Goal: Task Accomplishment & Management: Manage account settings

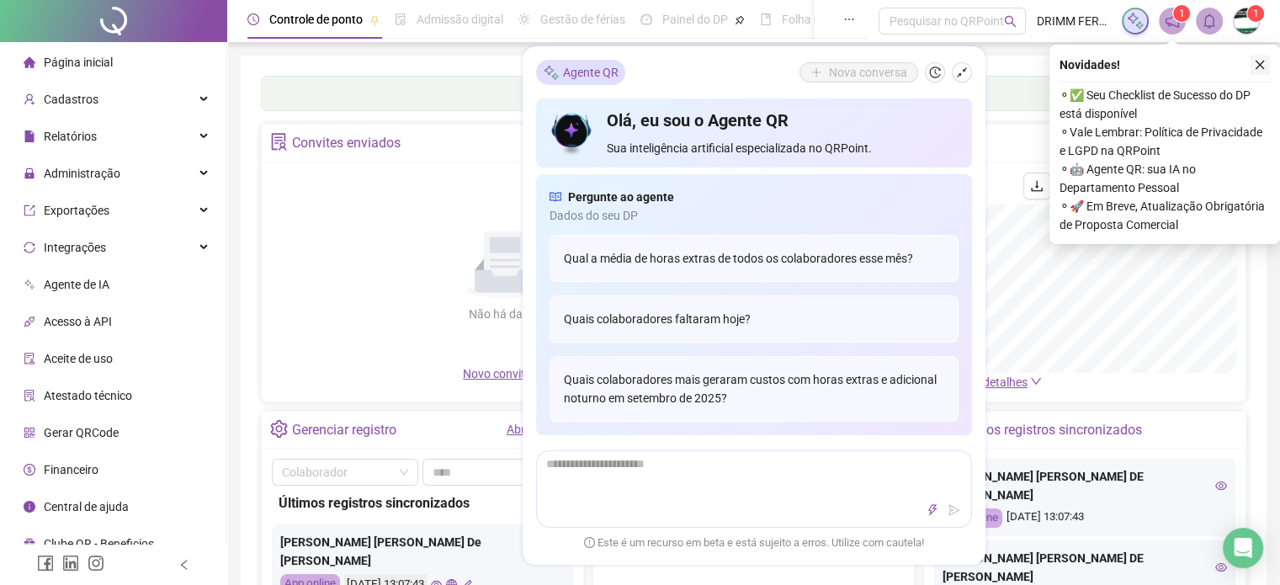
click at [1267, 60] on button "button" at bounding box center [1260, 65] width 20 height 20
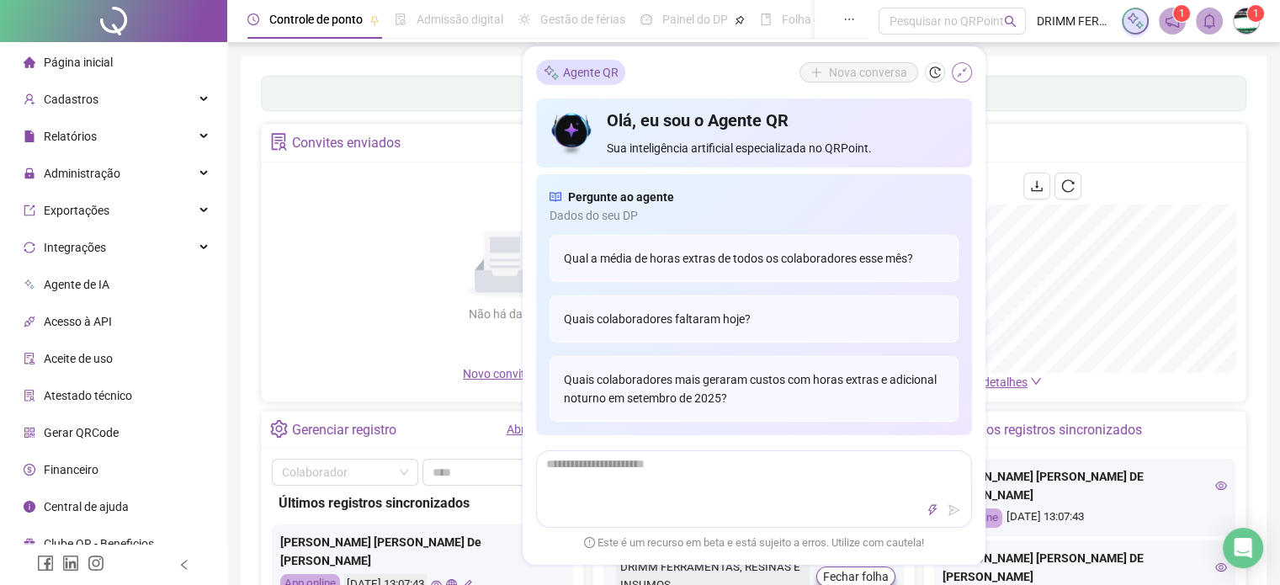
click at [959, 71] on icon "shrink" at bounding box center [962, 72] width 12 height 12
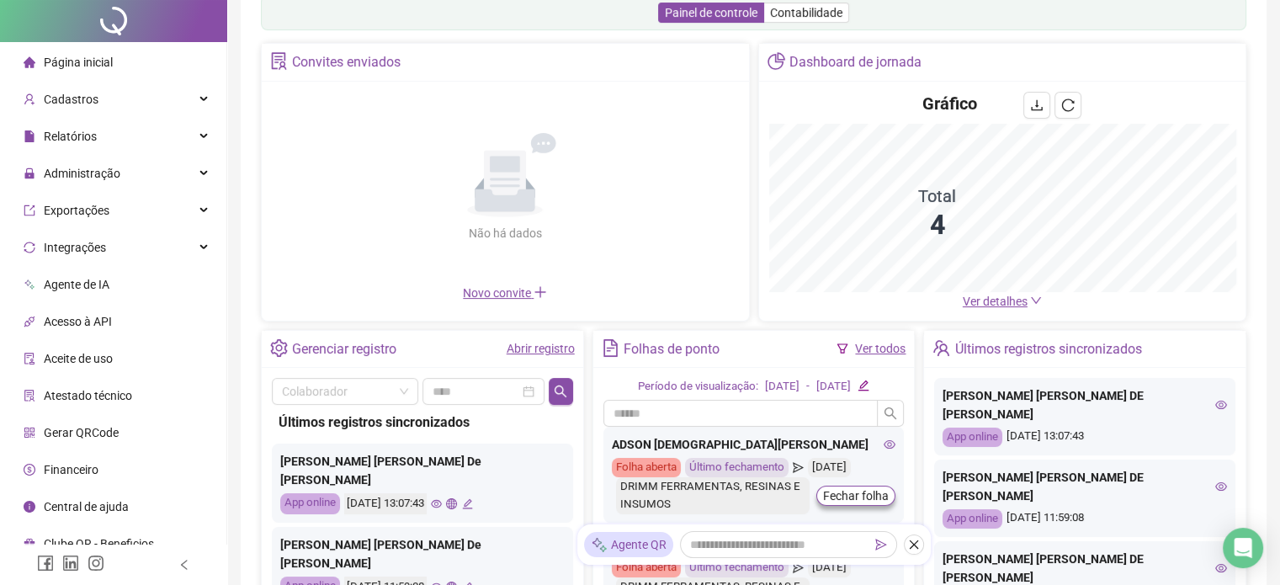
scroll to position [168, 0]
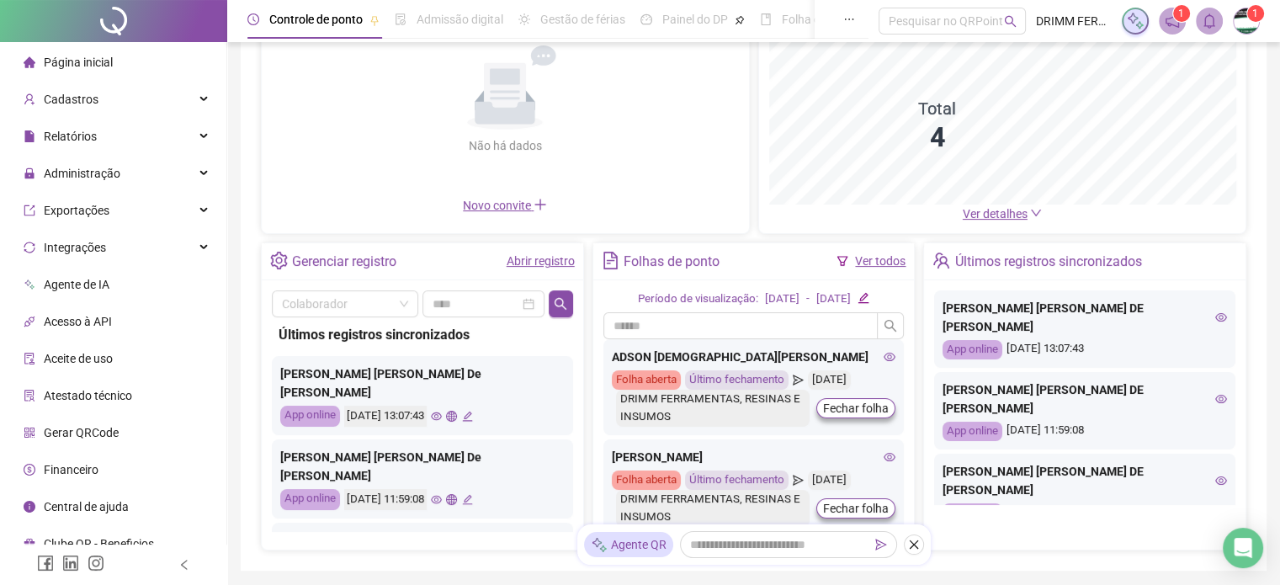
click at [539, 264] on link "Abrir registro" at bounding box center [541, 260] width 68 height 13
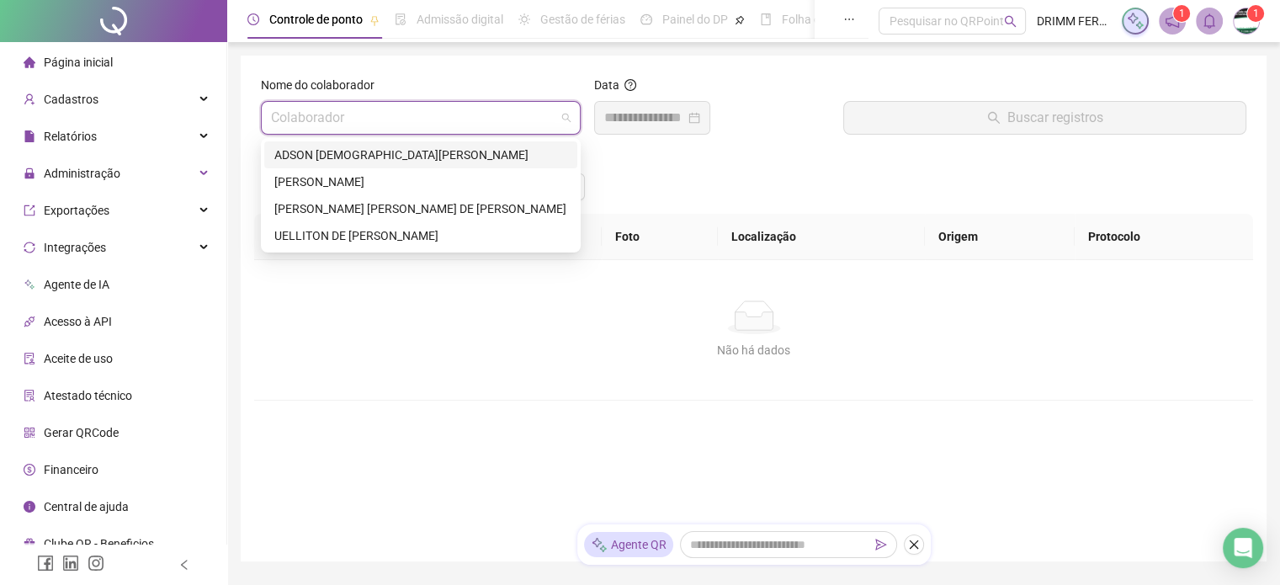
click at [354, 119] on input "search" at bounding box center [413, 118] width 284 height 32
drag, startPoint x: 336, startPoint y: 209, endPoint x: 395, endPoint y: 204, distance: 59.9
click at [337, 208] on div "[PERSON_NAME] [PERSON_NAME] DE [PERSON_NAME]" at bounding box center [420, 208] width 293 height 19
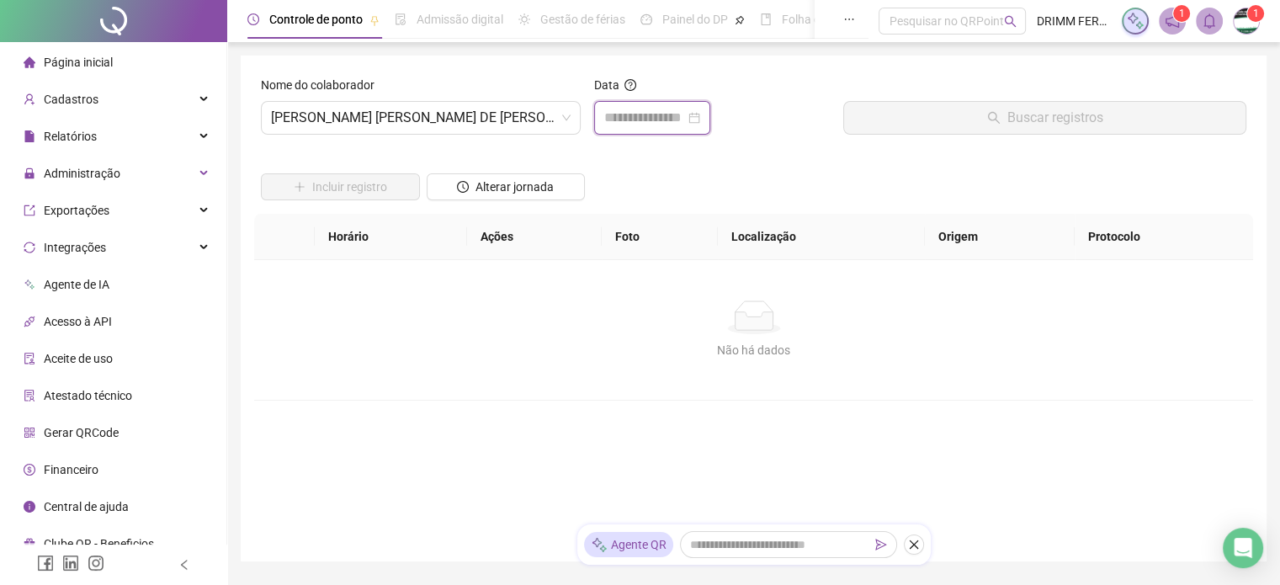
click at [677, 121] on input at bounding box center [644, 118] width 81 height 20
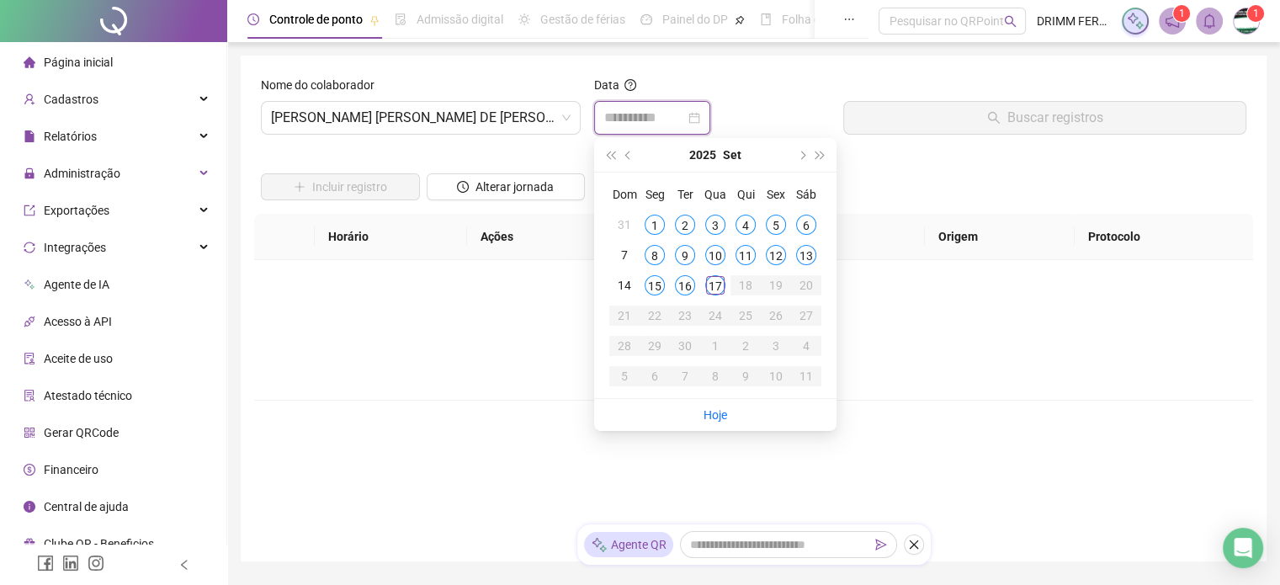
type input "**********"
drag, startPoint x: 714, startPoint y: 283, endPoint x: 705, endPoint y: 281, distance: 9.4
click at [708, 282] on div "17" at bounding box center [715, 285] width 20 height 20
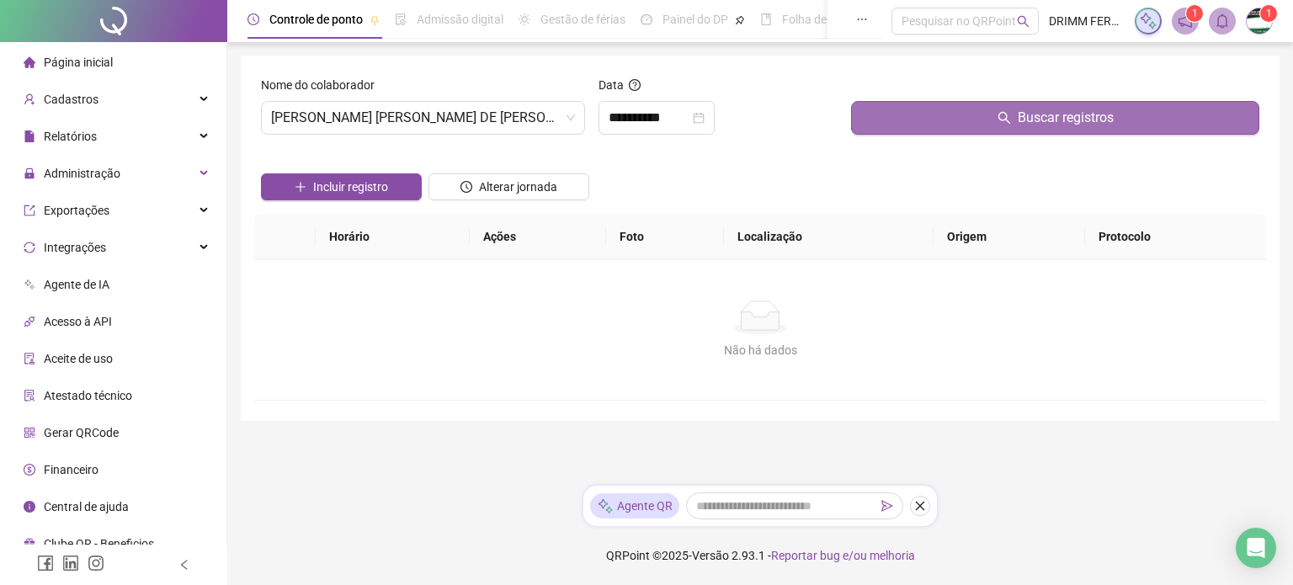
drag, startPoint x: 961, startPoint y: 116, endPoint x: 948, endPoint y: 114, distance: 12.7
click at [959, 115] on button "Buscar registros" at bounding box center [1055, 118] width 408 height 34
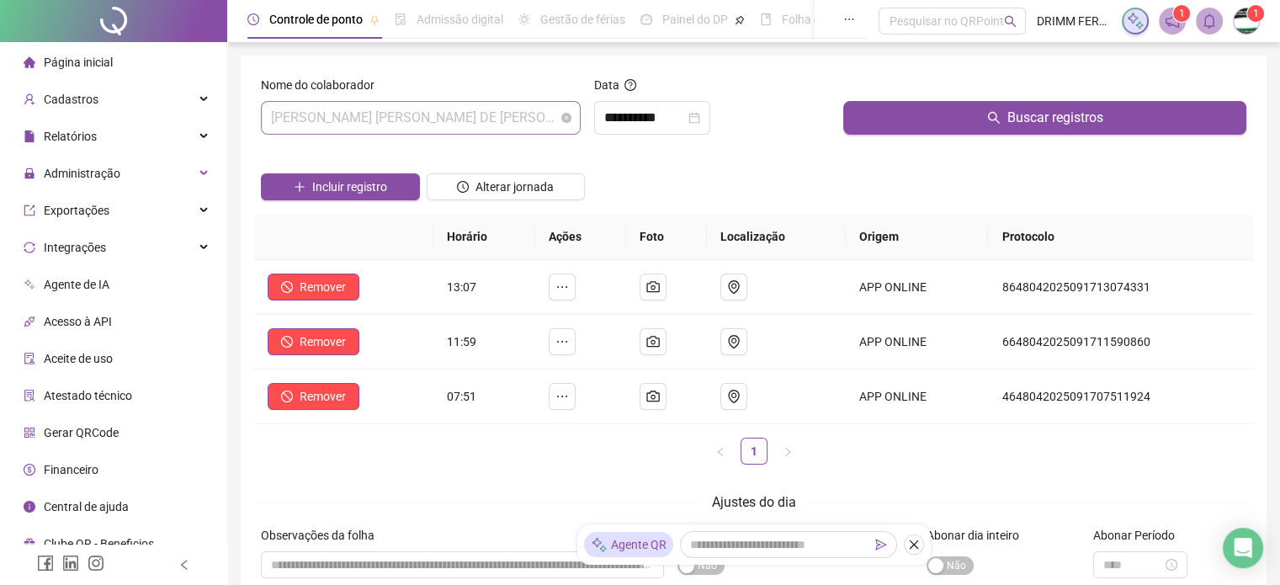
click at [510, 117] on span "[PERSON_NAME] [PERSON_NAME] DE [PERSON_NAME]" at bounding box center [421, 118] width 300 height 32
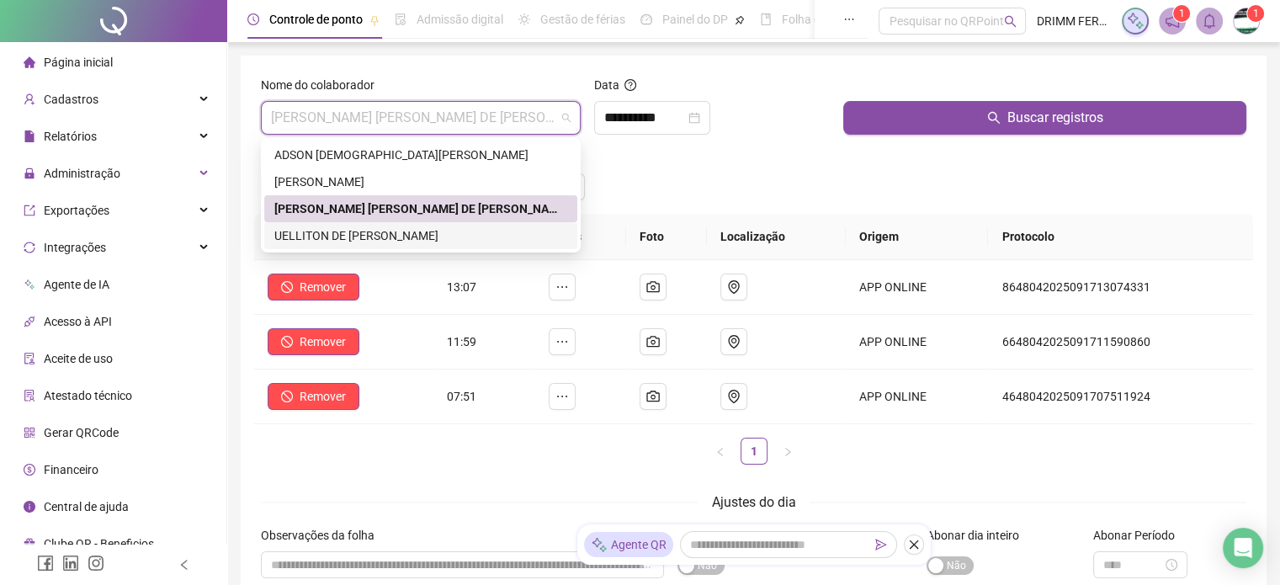
click at [383, 242] on div "UELLITON DE [PERSON_NAME]" at bounding box center [420, 235] width 293 height 19
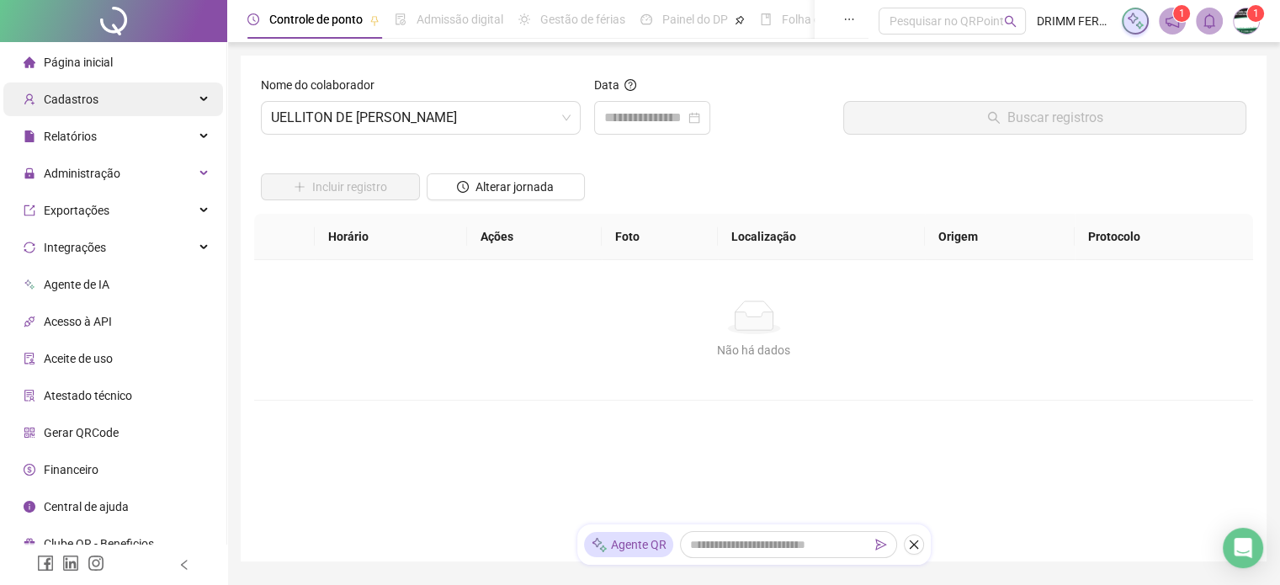
click at [86, 104] on span "Cadastros" at bounding box center [71, 99] width 55 height 13
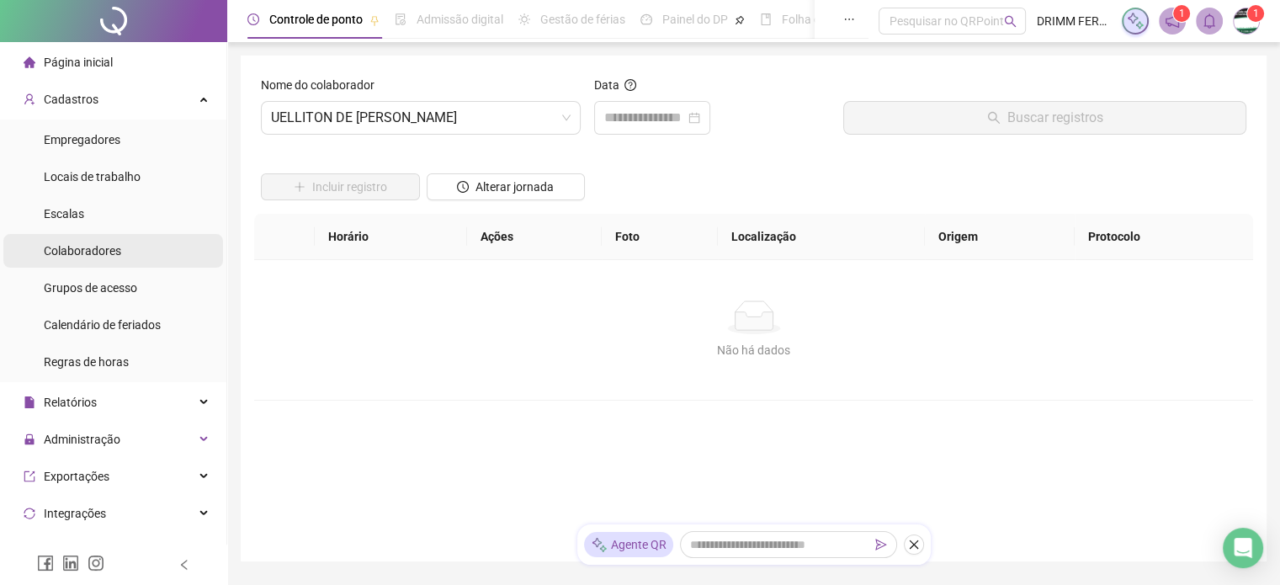
click at [100, 252] on span "Colaboradores" at bounding box center [82, 250] width 77 height 13
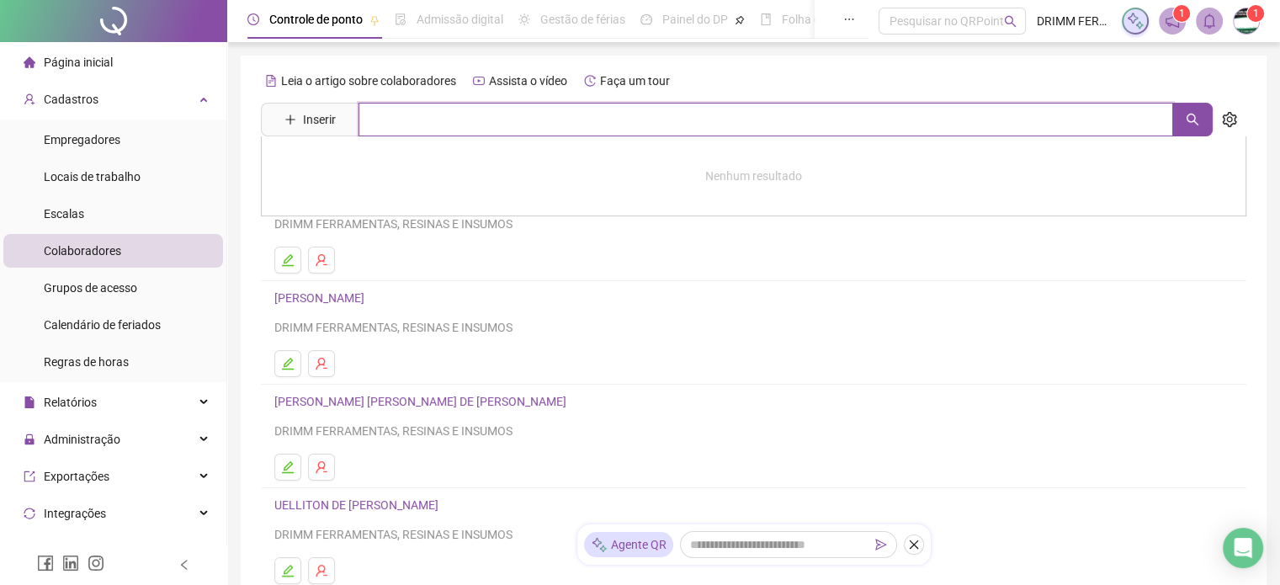
click at [380, 119] on input "text" at bounding box center [765, 120] width 815 height 34
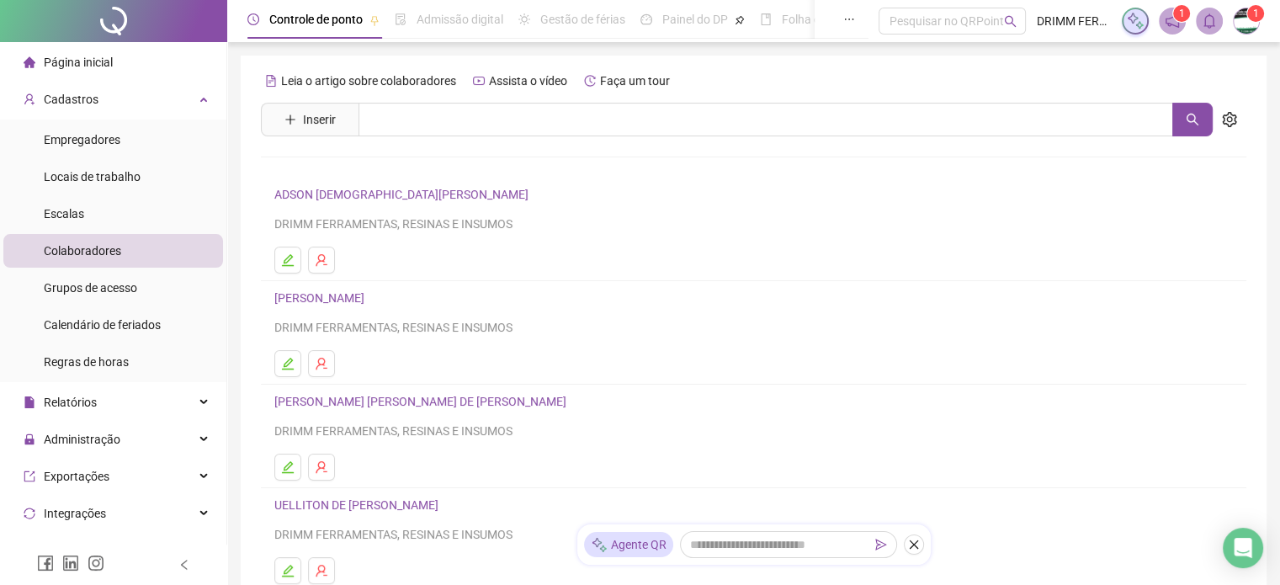
click at [310, 502] on link "UELLITON DE [PERSON_NAME]" at bounding box center [358, 504] width 169 height 13
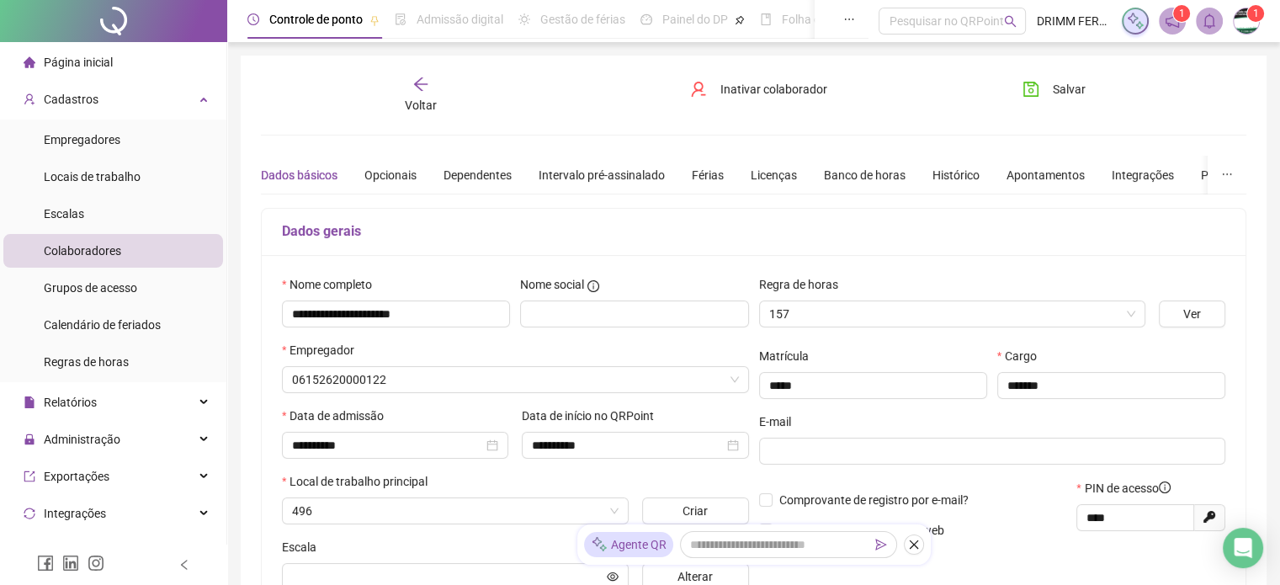
type input "**********"
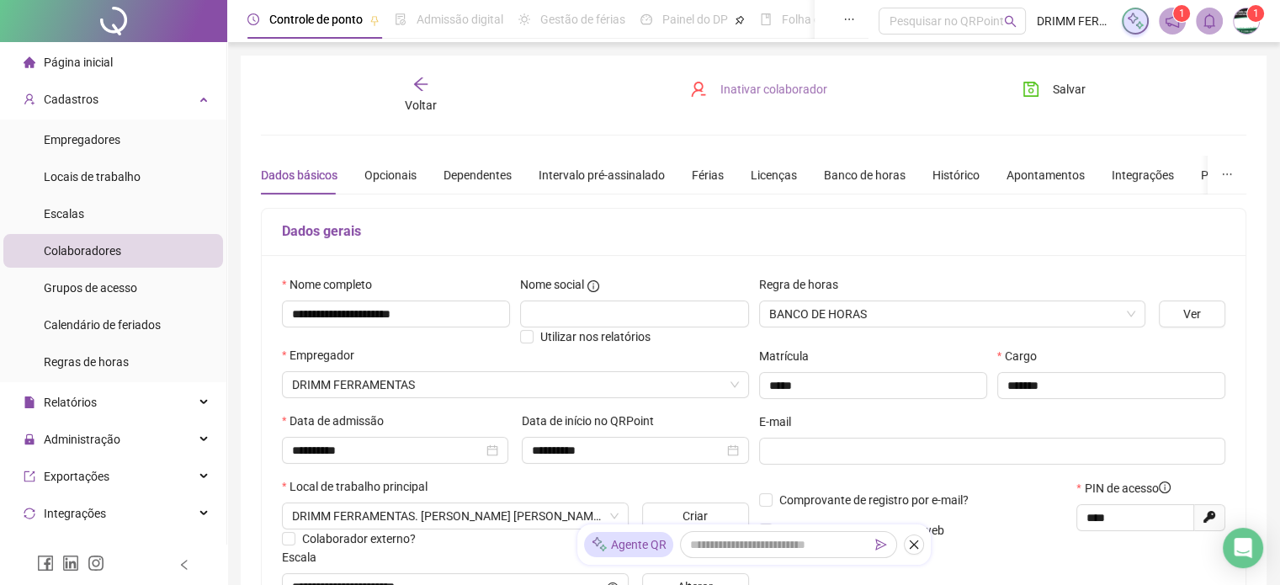
click at [769, 89] on span "Inativar colaborador" at bounding box center [773, 89] width 107 height 19
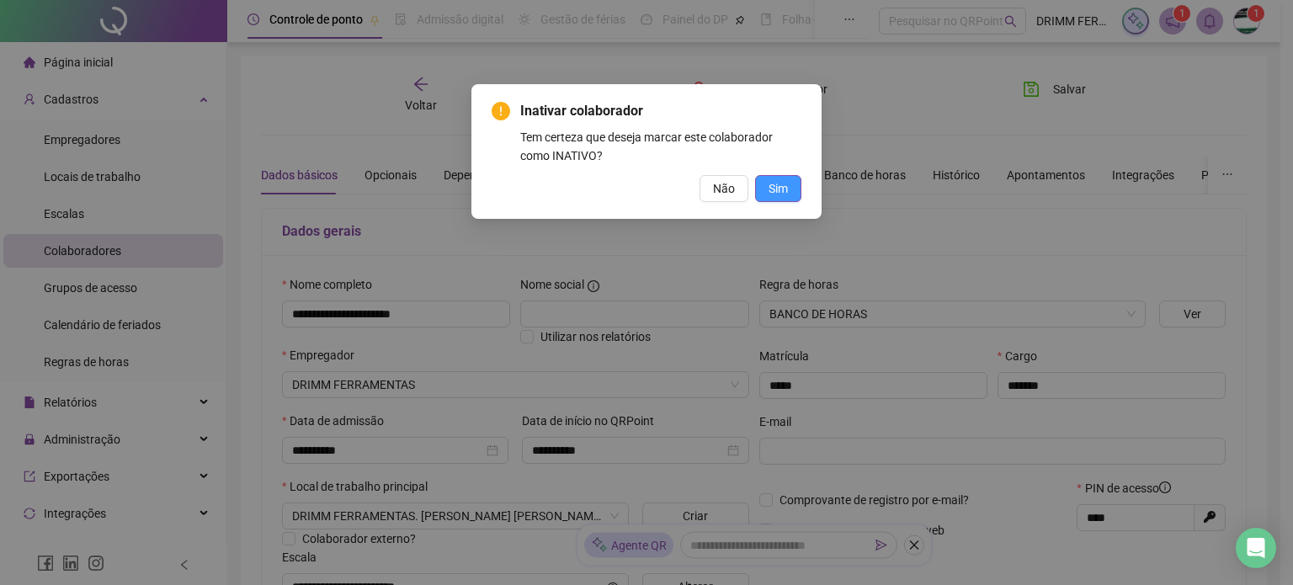
click at [774, 190] on span "Sim" at bounding box center [777, 188] width 19 height 19
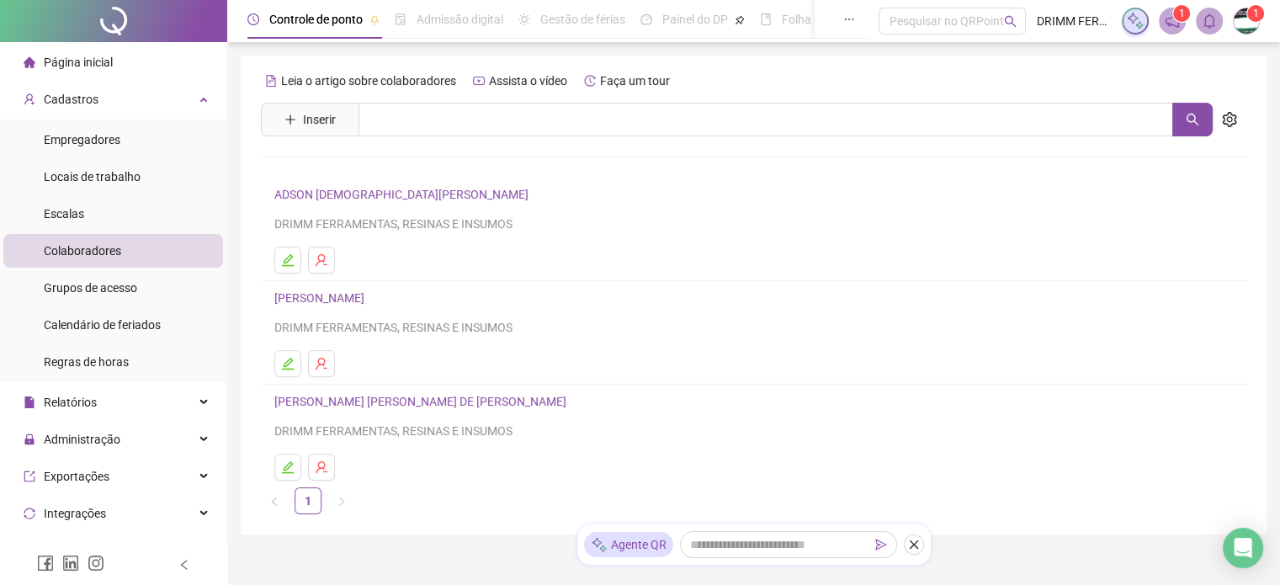
drag, startPoint x: 50, startPoint y: 65, endPoint x: 74, endPoint y: 64, distance: 23.6
click at [50, 65] on span "Página inicial" at bounding box center [78, 62] width 69 height 13
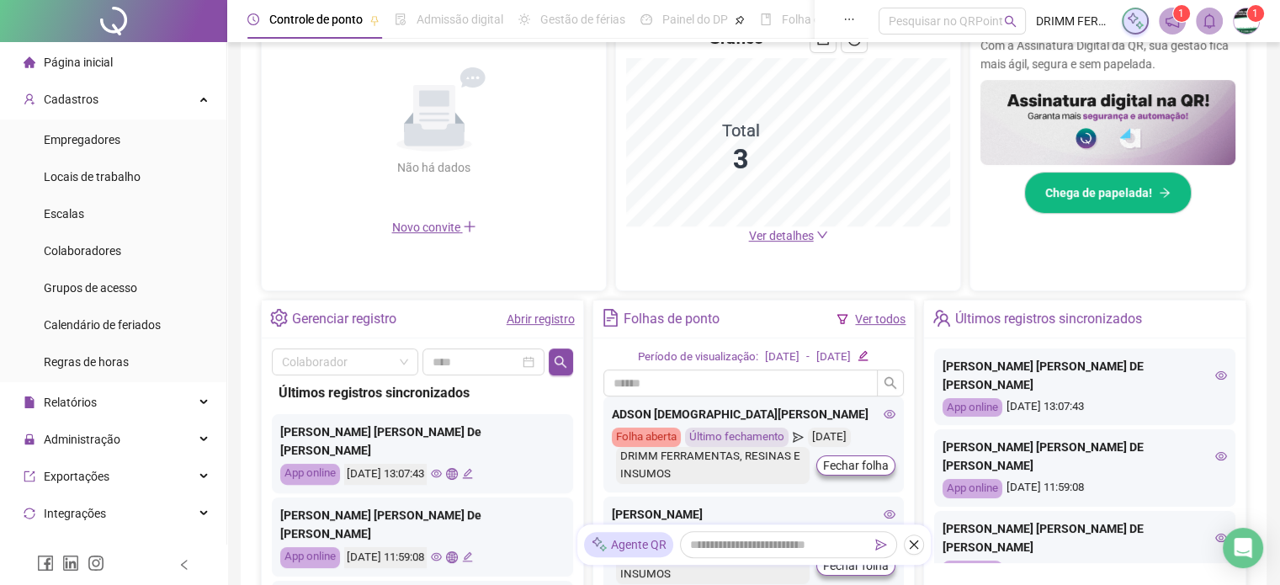
scroll to position [421, 0]
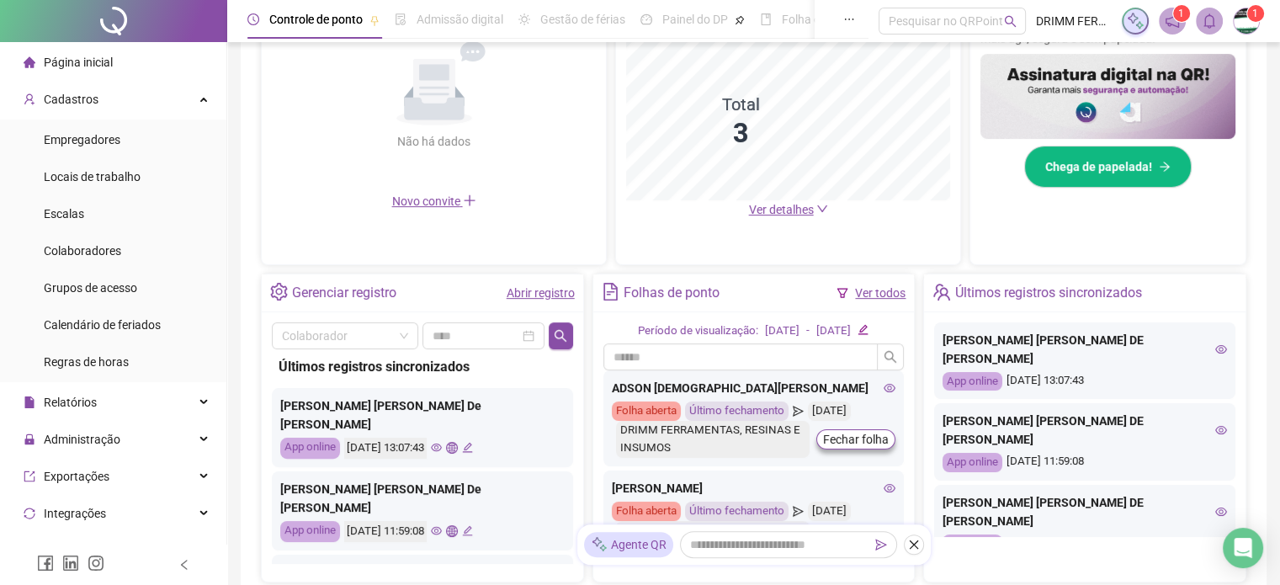
click at [534, 292] on link "Abrir registro" at bounding box center [541, 292] width 68 height 13
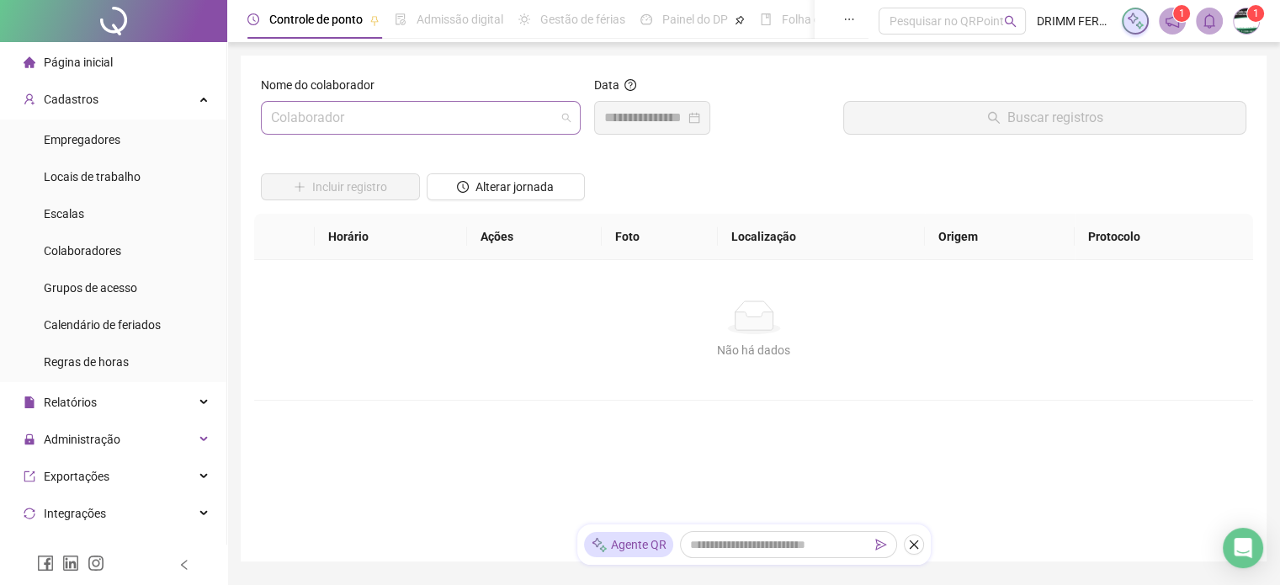
click at [334, 110] on input "search" at bounding box center [413, 118] width 284 height 32
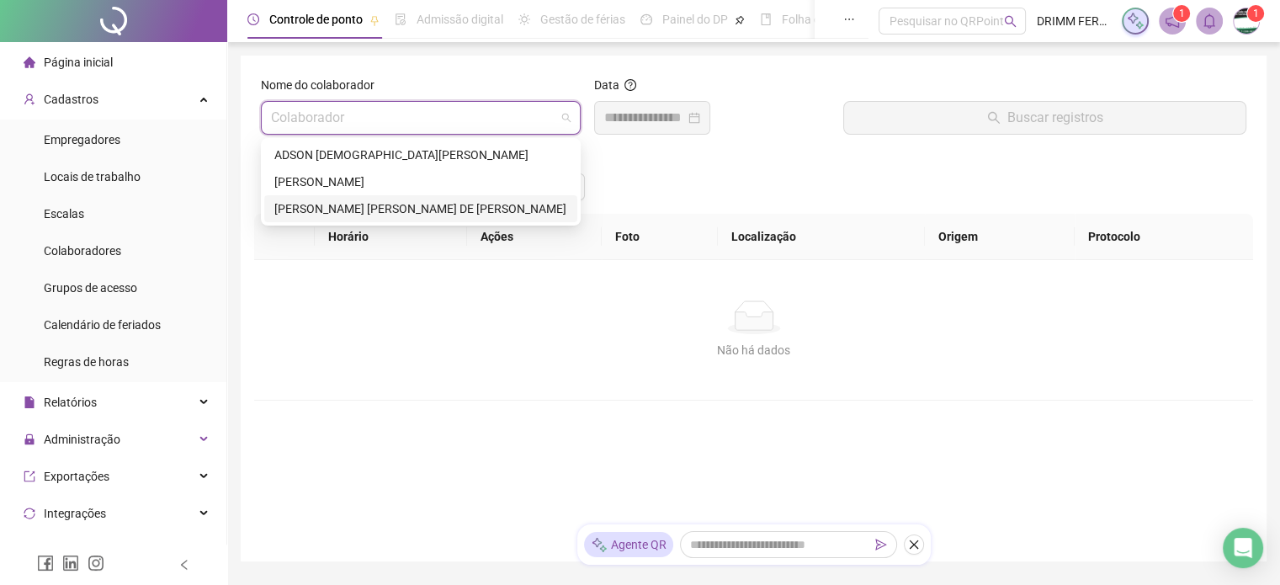
click at [300, 210] on div "[PERSON_NAME] [PERSON_NAME] DE [PERSON_NAME]" at bounding box center [420, 208] width 293 height 19
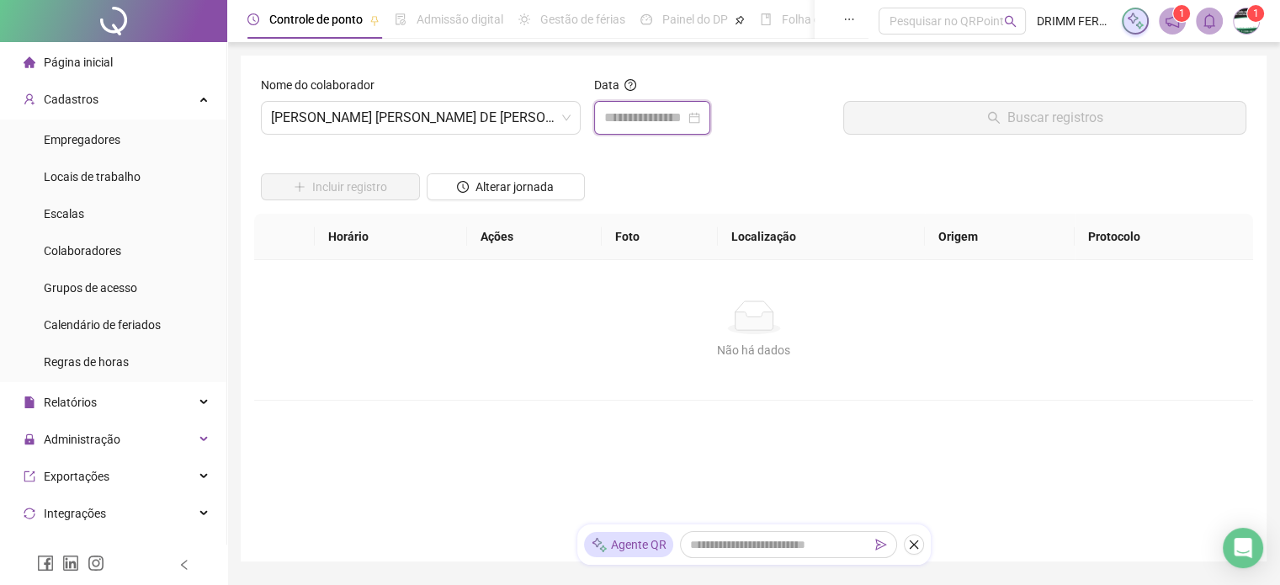
click at [629, 111] on input at bounding box center [644, 118] width 81 height 20
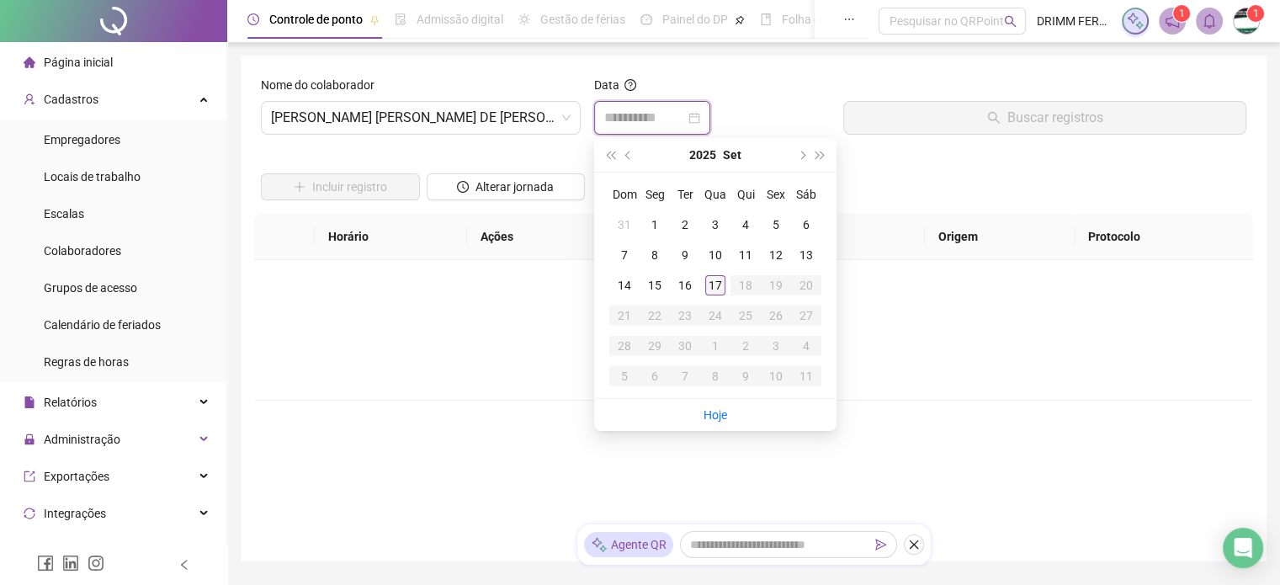
type input "**********"
click at [709, 285] on div "17" at bounding box center [715, 285] width 20 height 20
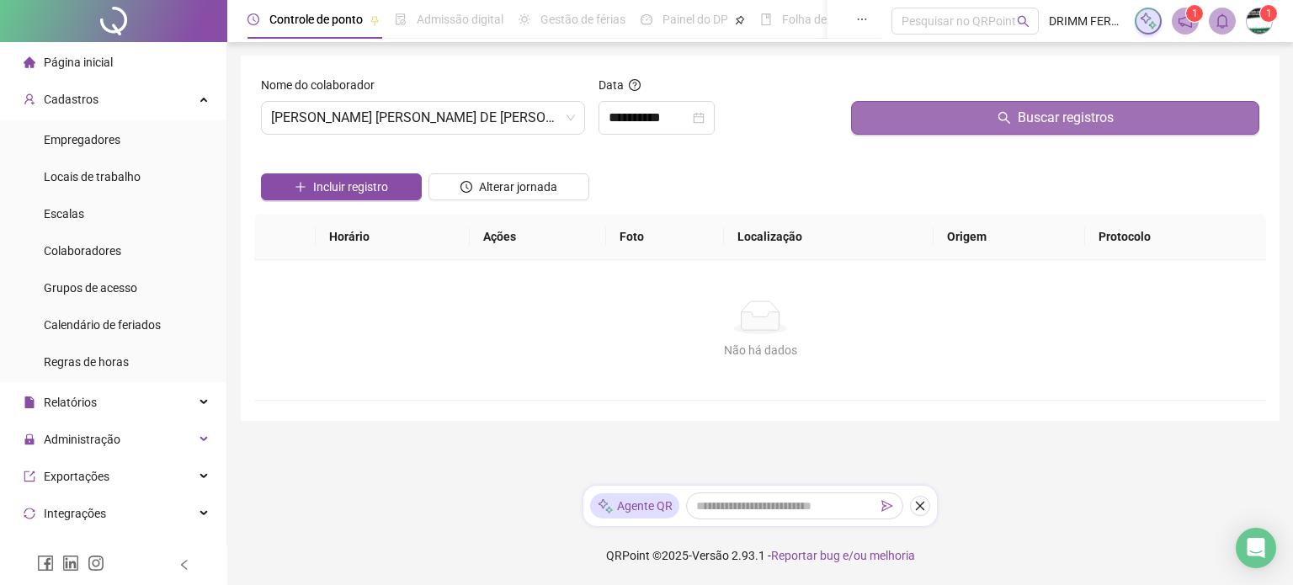
click at [885, 119] on button "Buscar registros" at bounding box center [1055, 118] width 408 height 34
